Goal: Task Accomplishment & Management: Manage account settings

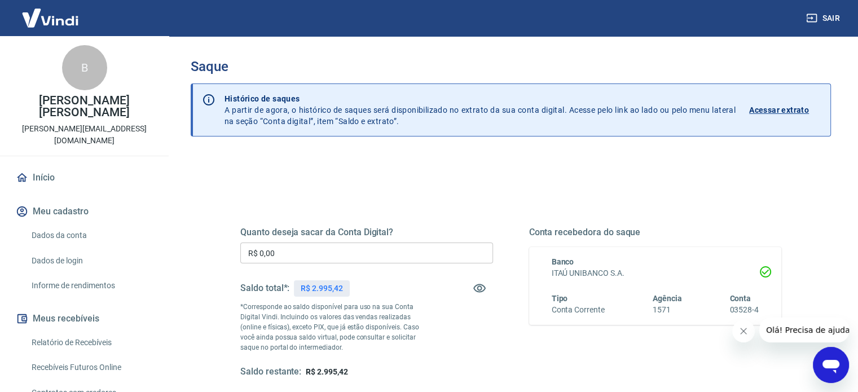
click at [301, 260] on input "R$ 0,00" at bounding box center [366, 253] width 253 height 21
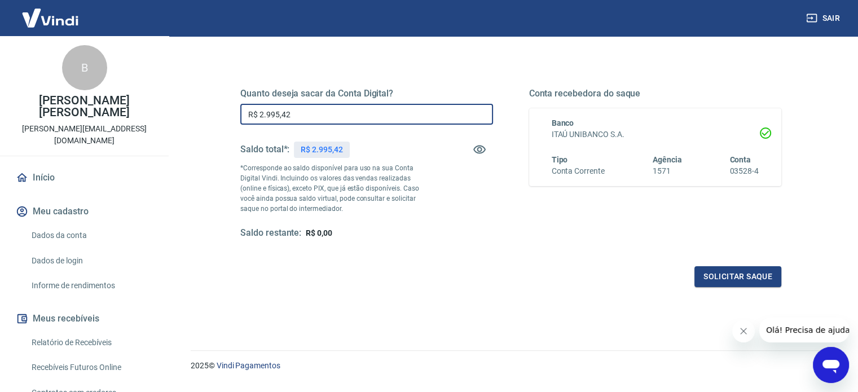
scroll to position [165, 0]
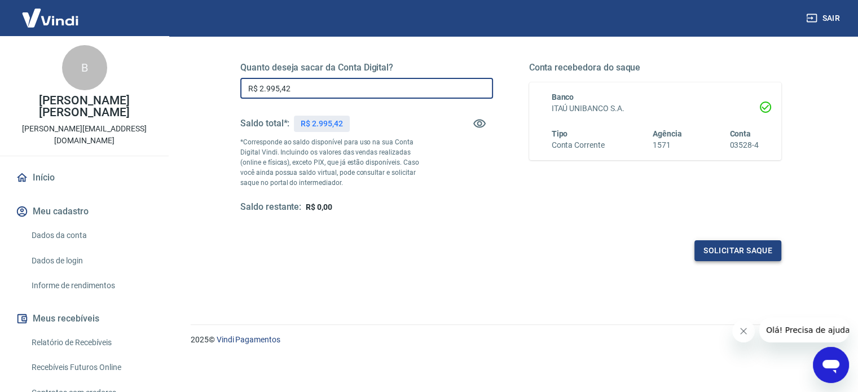
type input "R$ 2.995,42"
click at [735, 247] on button "Solicitar saque" at bounding box center [738, 250] width 87 height 21
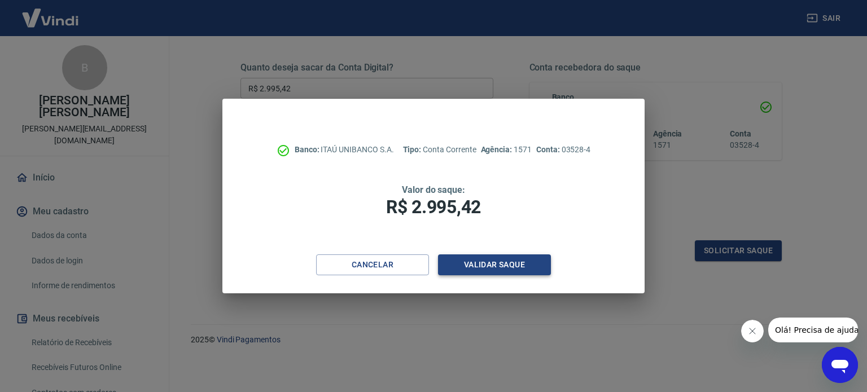
click at [494, 258] on button "Validar saque" at bounding box center [494, 264] width 113 height 21
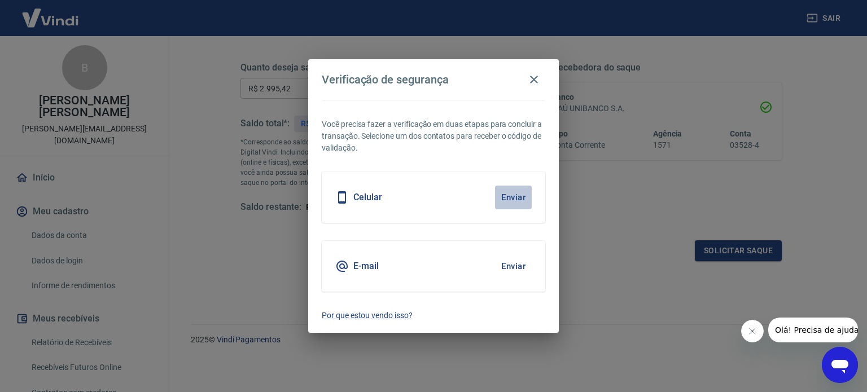
click at [501, 196] on button "Enviar" at bounding box center [513, 198] width 37 height 24
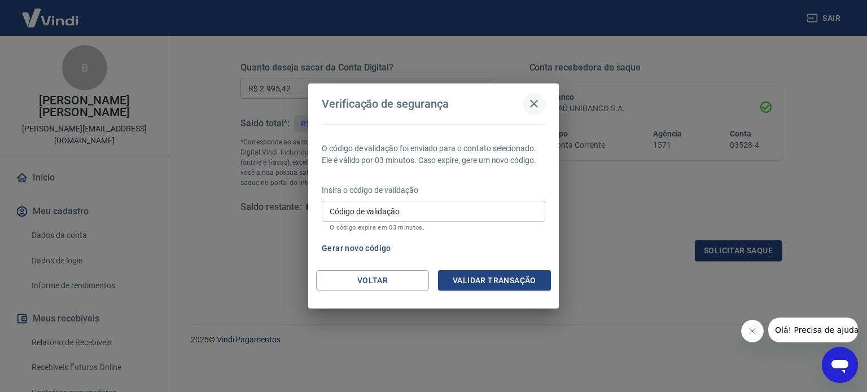
click at [532, 100] on icon "button" at bounding box center [534, 104] width 14 height 14
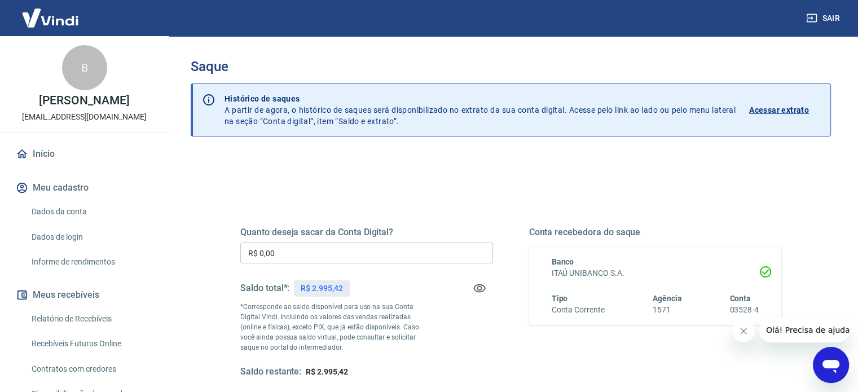
click at [305, 240] on div "Quanto deseja sacar da Conta Digital? R$ 0,00 ​ Saldo total*: R$ 2.995,42 *Corr…" at bounding box center [366, 302] width 253 height 151
click at [305, 248] on input "R$ 0,00" at bounding box center [366, 253] width 253 height 21
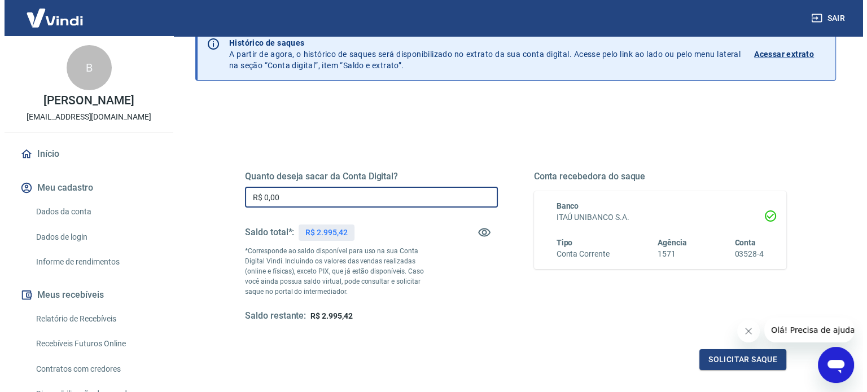
scroll to position [56, 0]
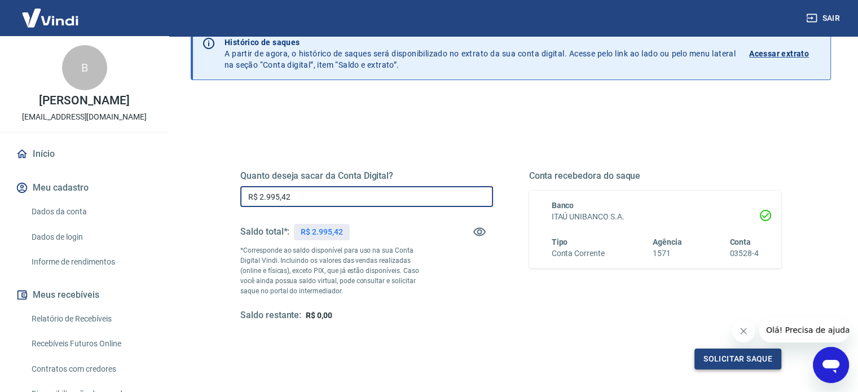
type input "R$ 2.995,42"
click at [734, 356] on button "Solicitar saque" at bounding box center [738, 359] width 87 height 21
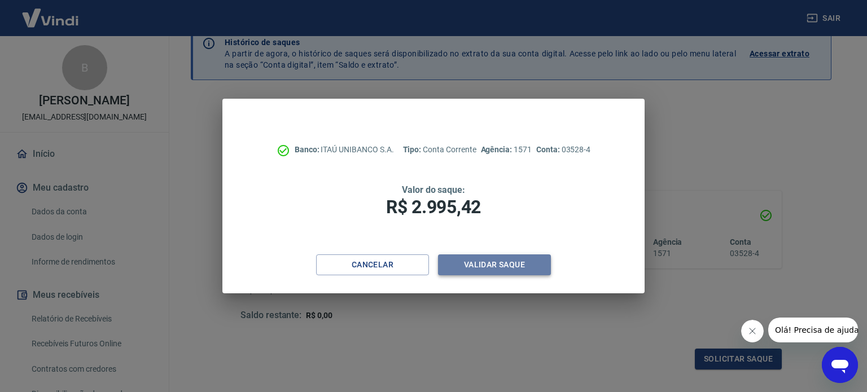
click at [486, 268] on button "Validar saque" at bounding box center [494, 264] width 113 height 21
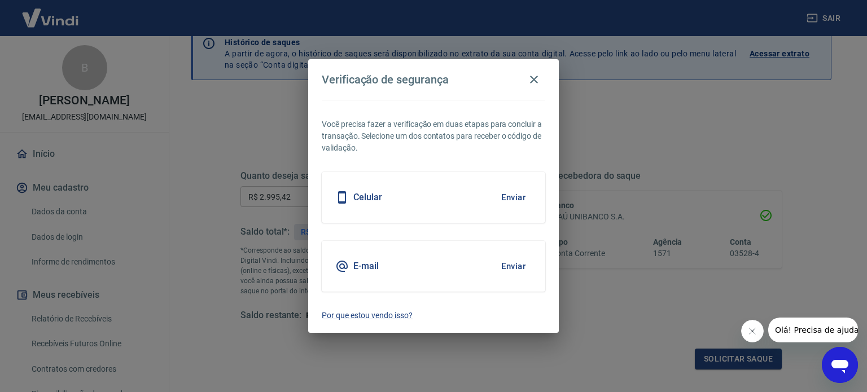
click at [518, 266] on button "Enviar" at bounding box center [513, 266] width 37 height 24
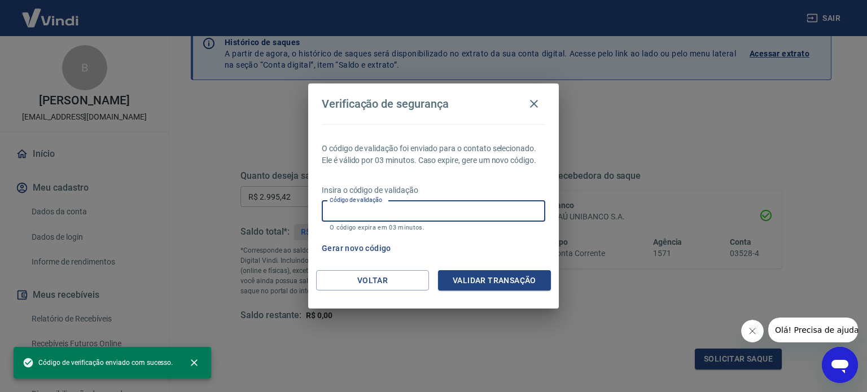
click at [412, 217] on input "Código de validação" at bounding box center [433, 211] width 223 height 21
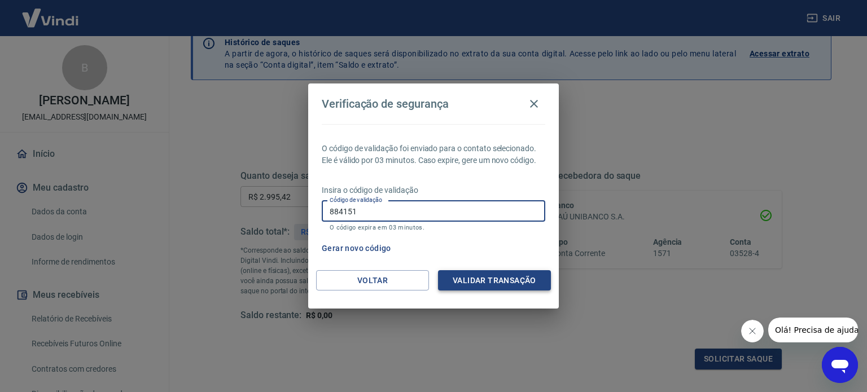
type input "884151"
click at [499, 277] on button "Validar transação" at bounding box center [494, 280] width 113 height 21
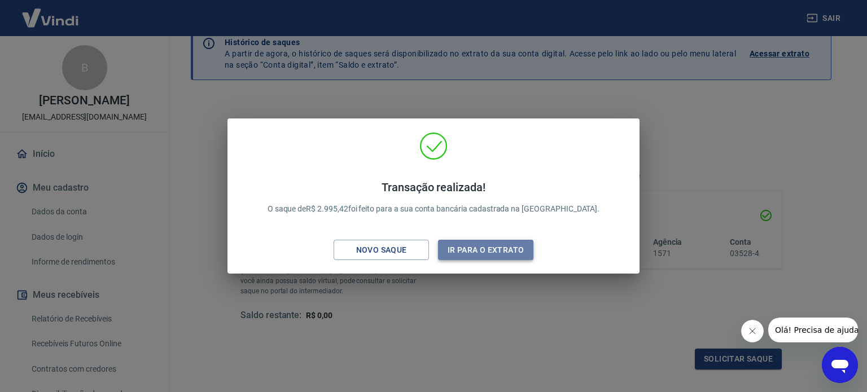
click at [502, 246] on button "Ir para o extrato" at bounding box center [485, 250] width 95 height 21
